Goal: Task Accomplishment & Management: Manage account settings

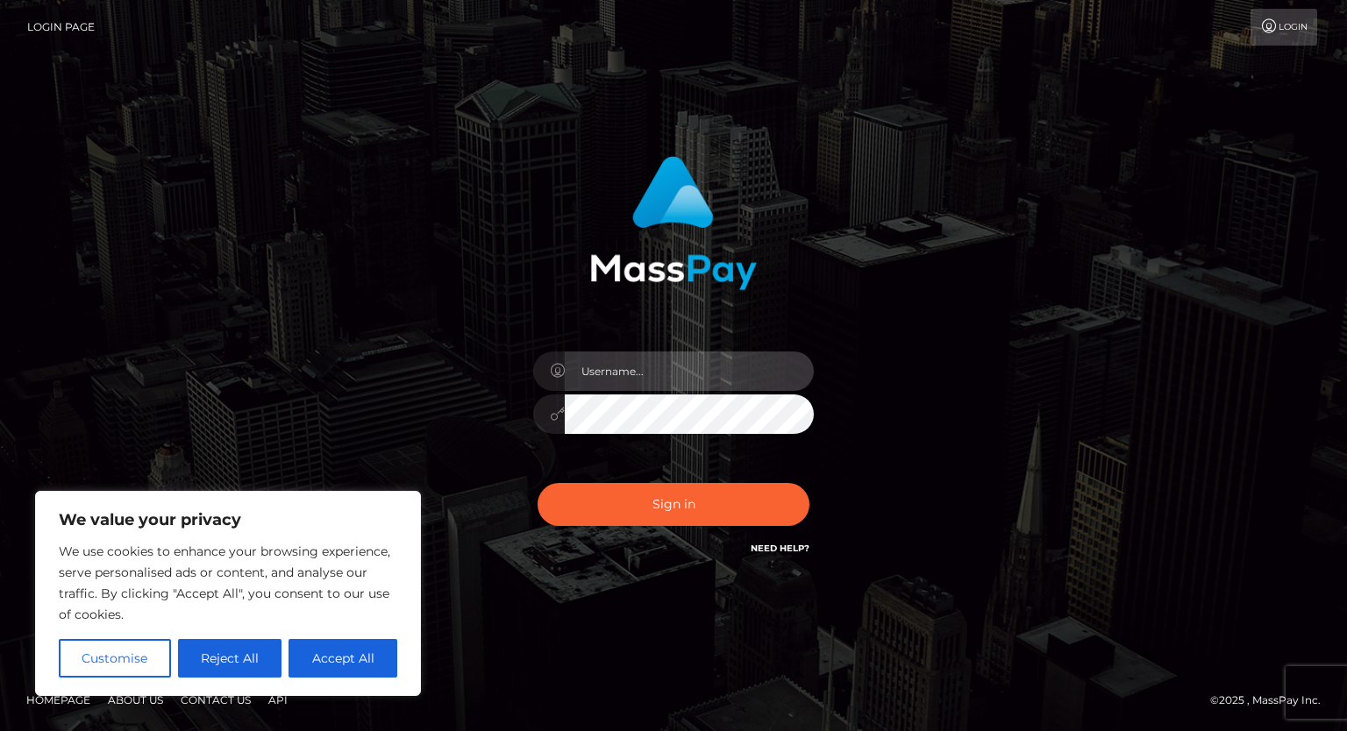
click at [656, 379] on input "text" at bounding box center [689, 371] width 249 height 39
type input "[EMAIL_ADDRESS][DOMAIN_NAME]"
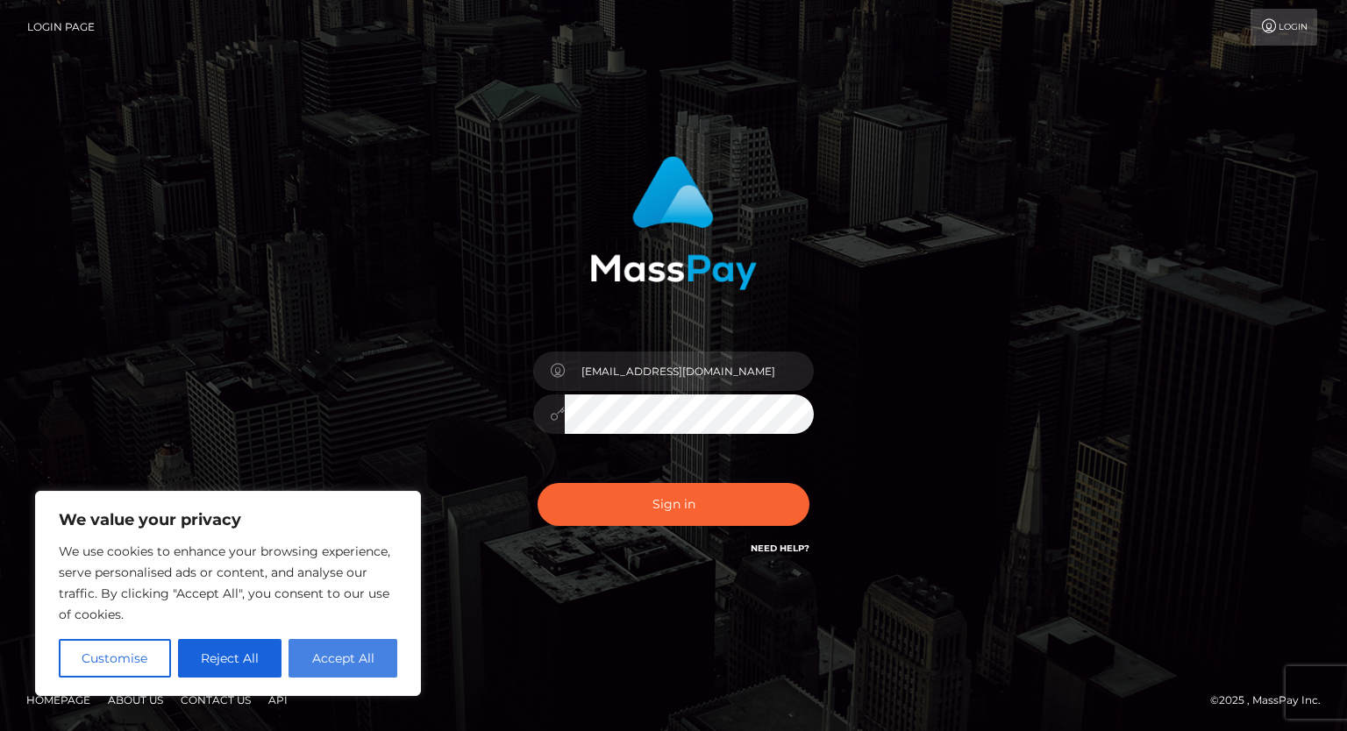
click at [353, 663] on button "Accept All" at bounding box center [342, 658] width 109 height 39
checkbox input "true"
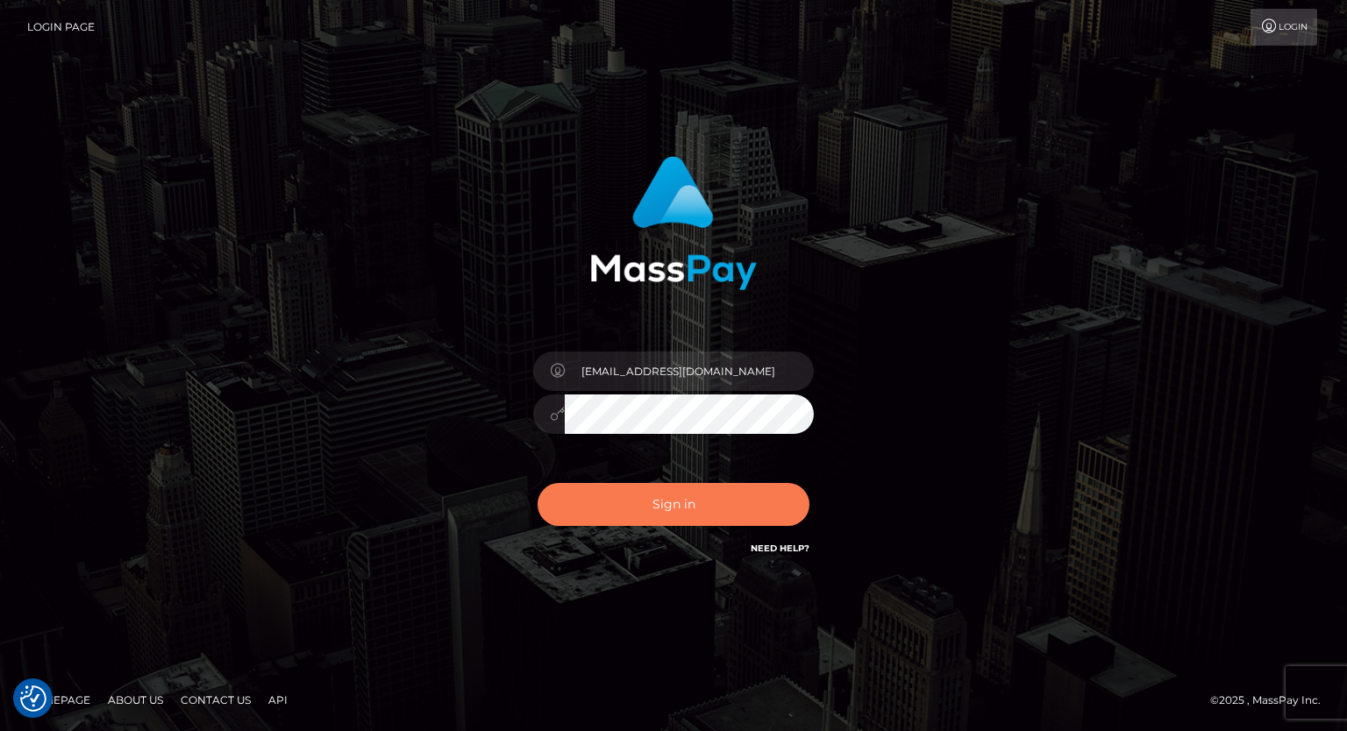
click at [709, 509] on button "Sign in" at bounding box center [673, 504] width 272 height 43
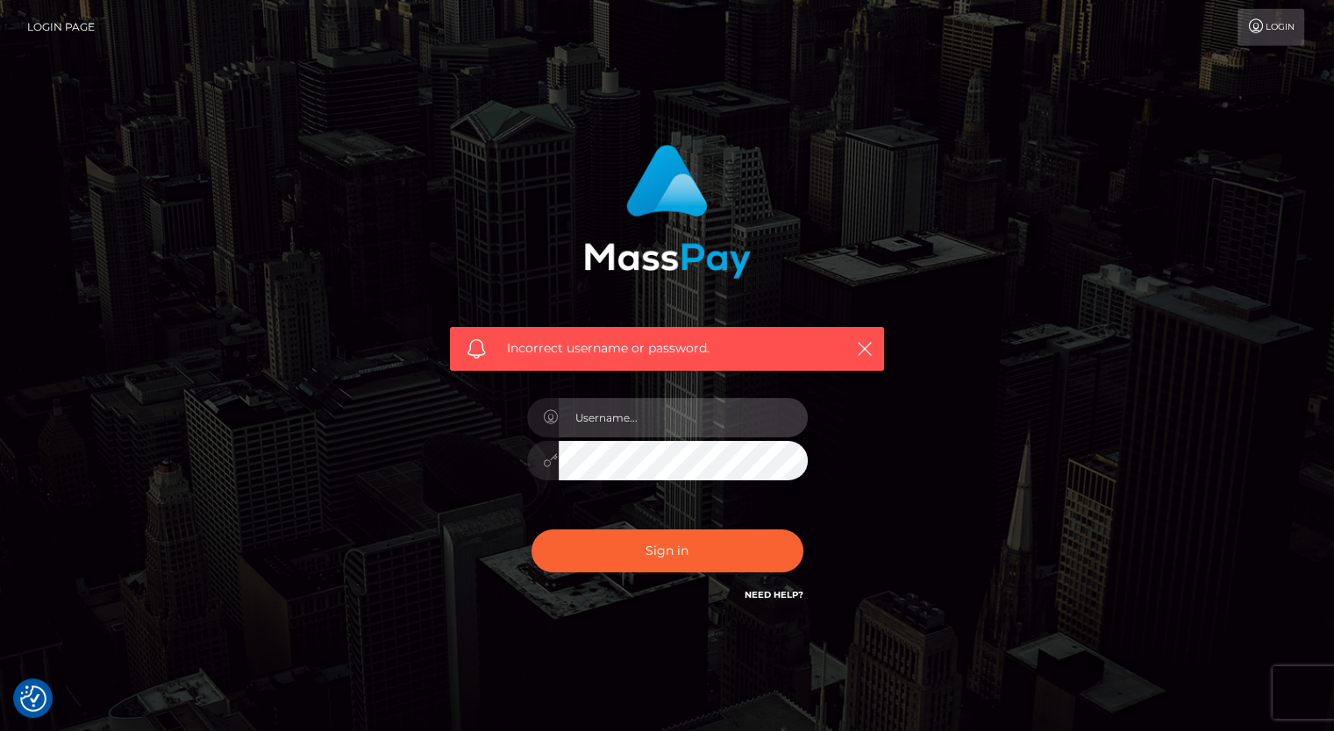
click at [644, 421] on input "text" at bounding box center [683, 417] width 249 height 39
type input "[EMAIL_ADDRESS][DOMAIN_NAME]"
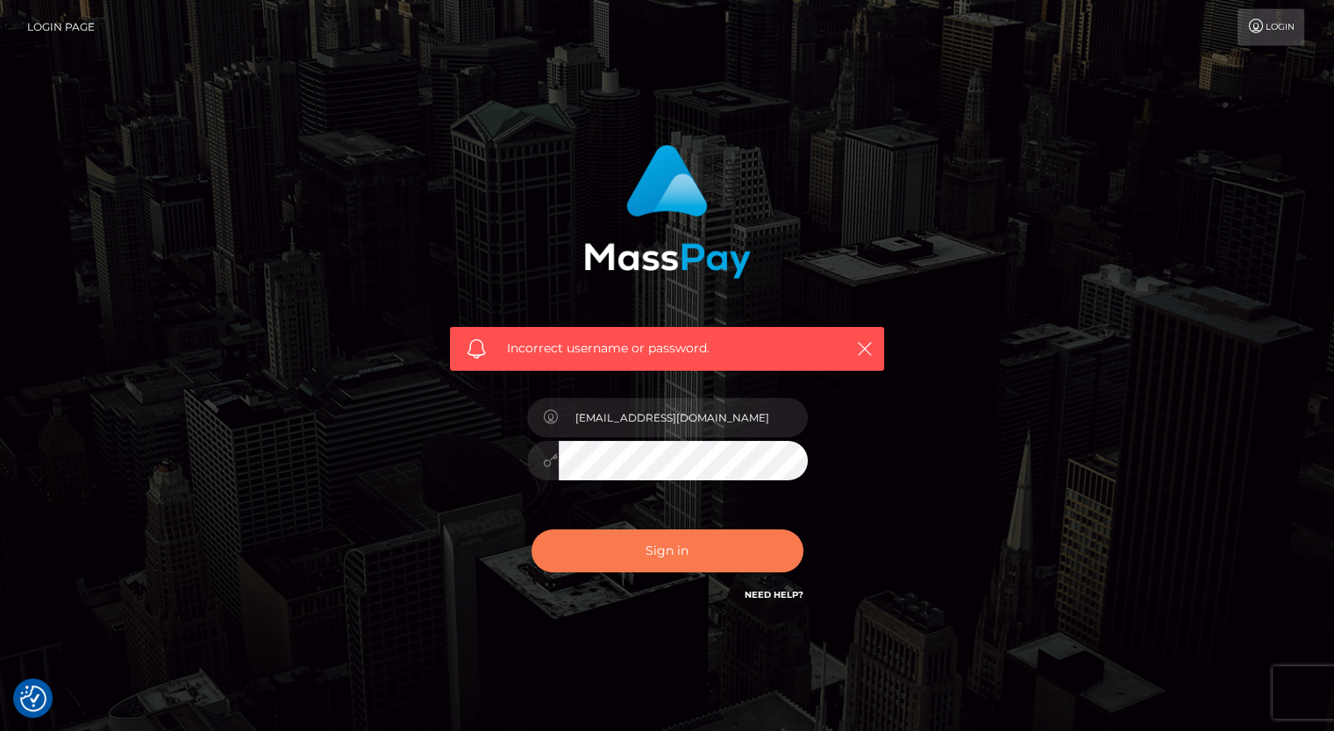
click at [621, 552] on button "Sign in" at bounding box center [667, 551] width 272 height 43
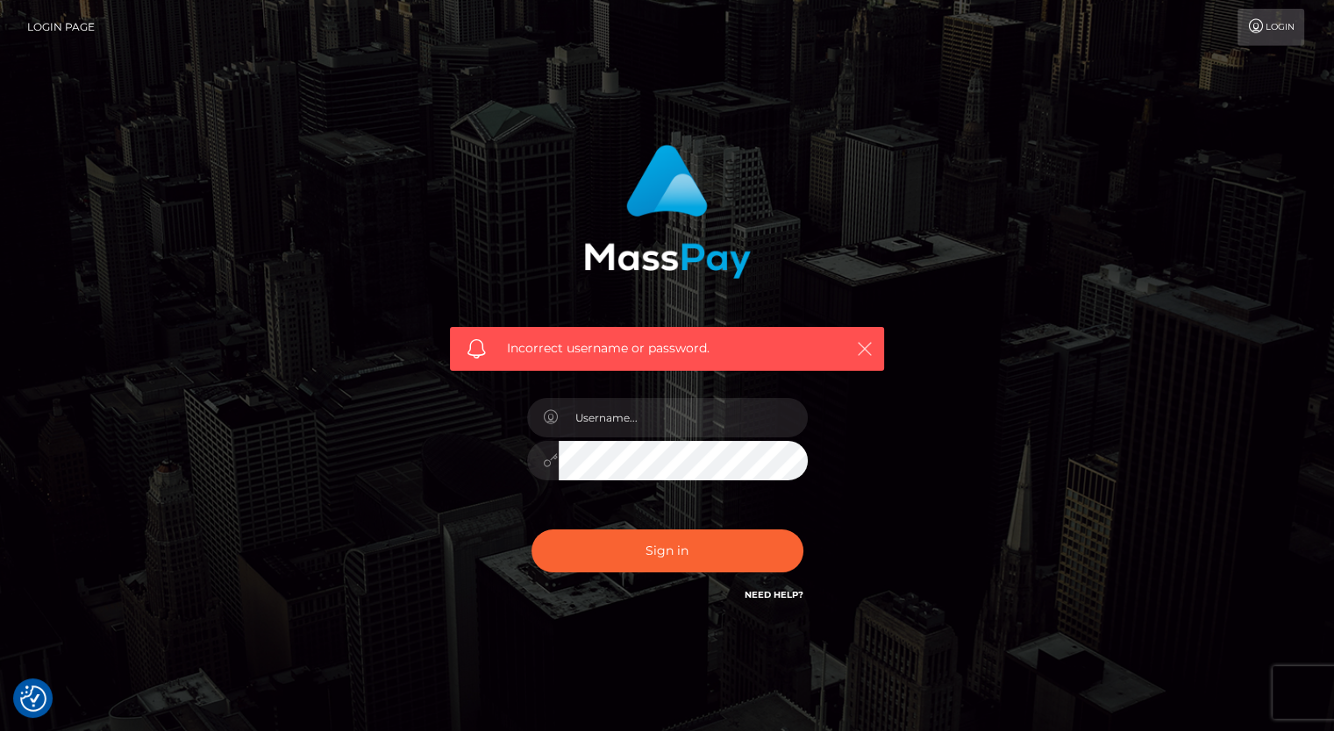
click at [866, 345] on icon "button" at bounding box center [865, 349] width 18 height 18
click at [1271, 28] on link "Login" at bounding box center [1270, 27] width 67 height 37
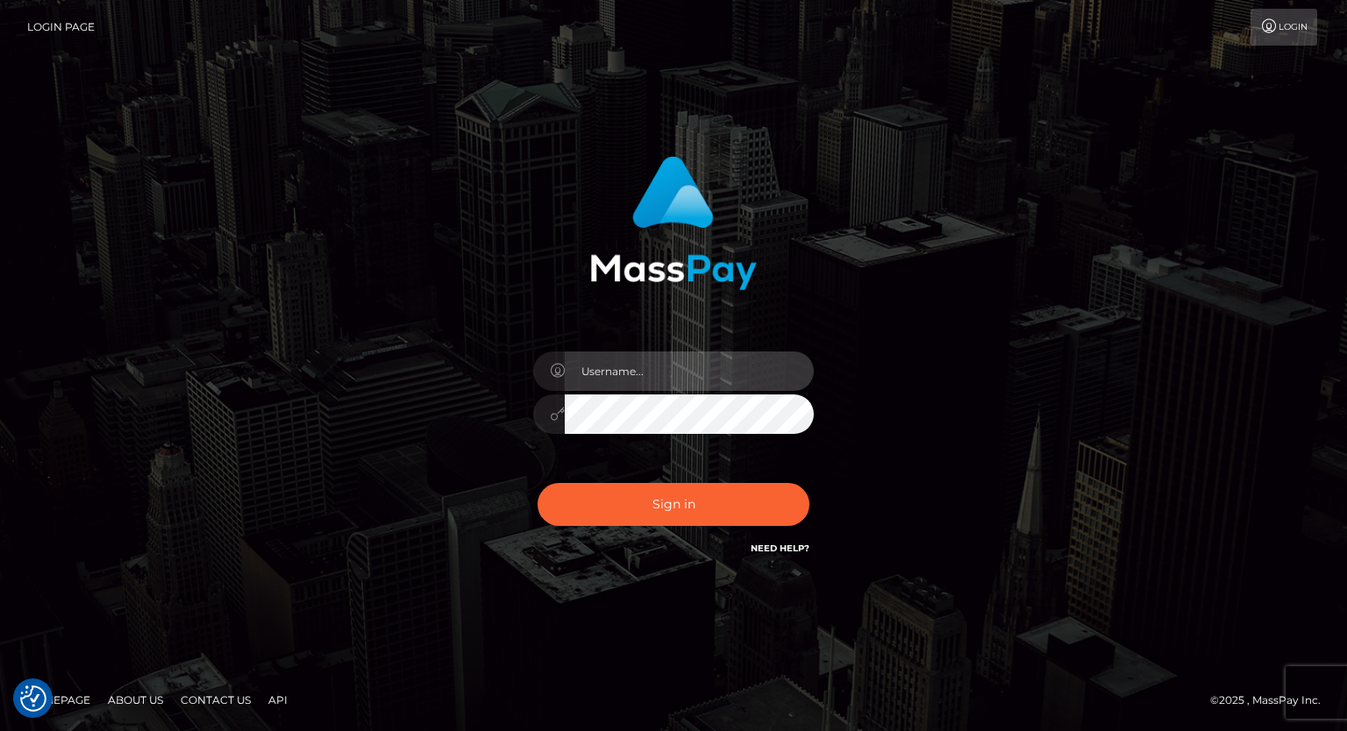
click at [694, 355] on input "text" at bounding box center [689, 371] width 249 height 39
type input "[EMAIL_ADDRESS][DOMAIN_NAME]"
click at [765, 547] on link "Need Help?" at bounding box center [780, 548] width 59 height 11
click at [785, 541] on h6 "Need Help?" at bounding box center [780, 547] width 59 height 15
